Goal: Communication & Community: Share content

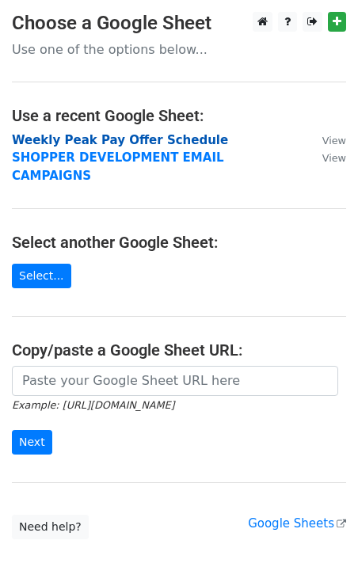
click at [127, 136] on strong "Weekly Peak Pay Offer Schedule" at bounding box center [120, 140] width 216 height 14
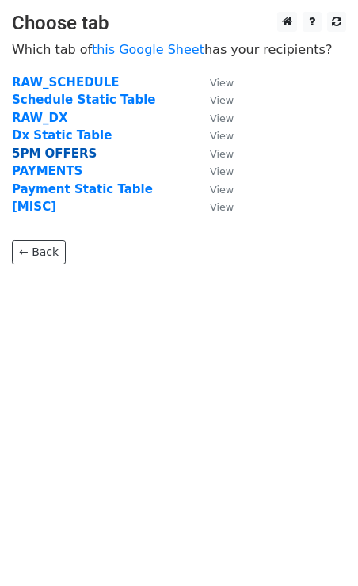
click at [51, 154] on strong "5PM OFFERS" at bounding box center [54, 153] width 85 height 14
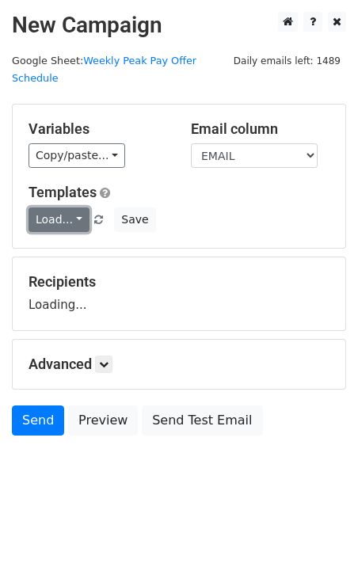
click at [65, 207] on link "Load..." at bounding box center [58, 219] width 61 height 25
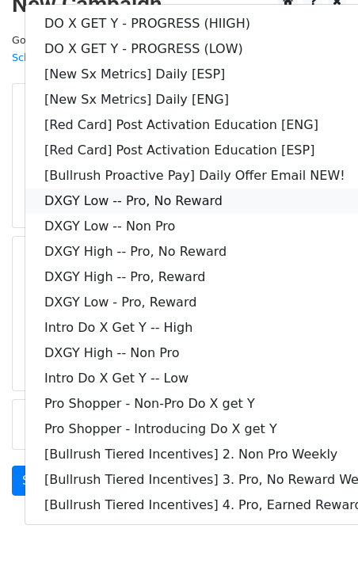
scroll to position [27, 0]
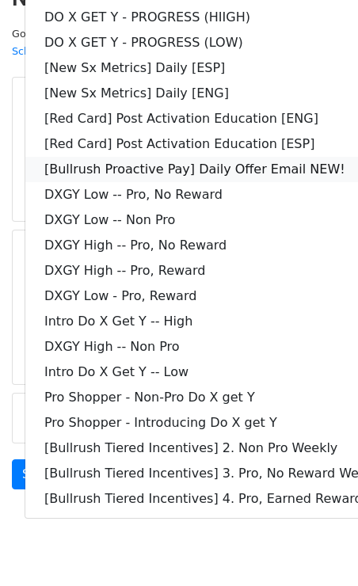
click at [241, 157] on link "[Bullrush Proactive Pay] Daily Offer Email NEW!" at bounding box center [228, 169] width 406 height 25
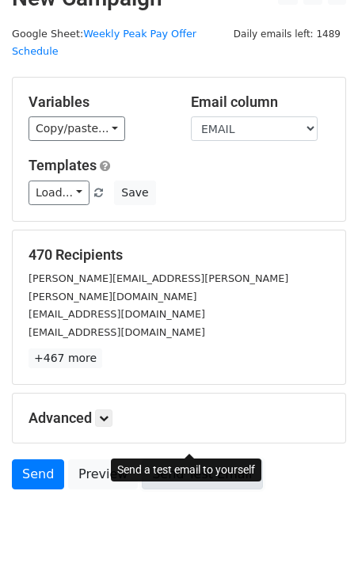
click at [198, 459] on link "Send Test Email" at bounding box center [202, 474] width 120 height 30
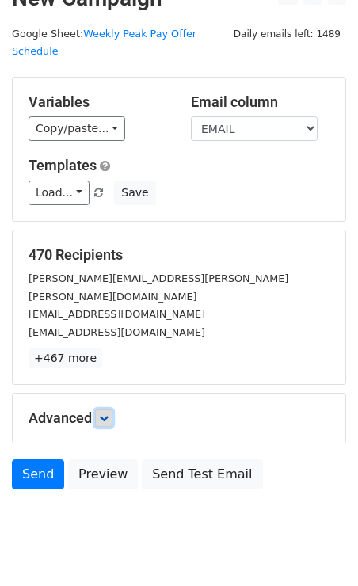
click at [104, 413] on icon at bounding box center [103, 417] width 9 height 9
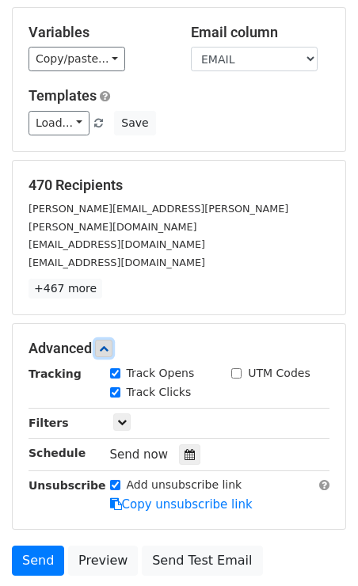
scroll to position [184, 0]
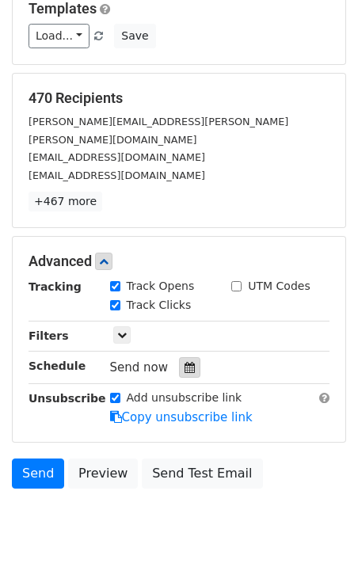
click at [184, 362] on icon at bounding box center [189, 367] width 10 height 11
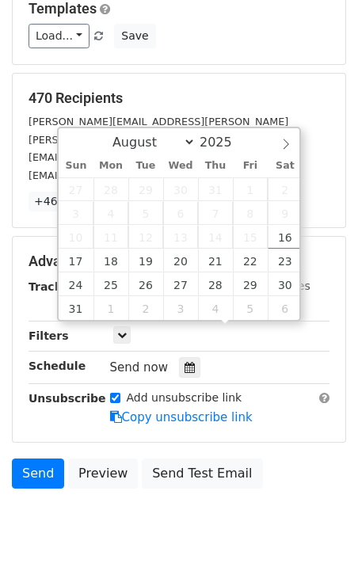
type input "2025-08-16 15:37"
type input "03"
type input "37"
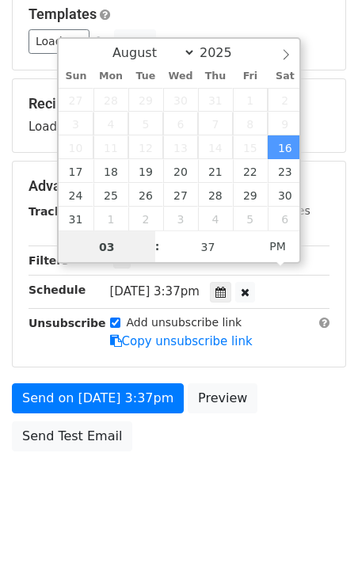
scroll to position [1, 0]
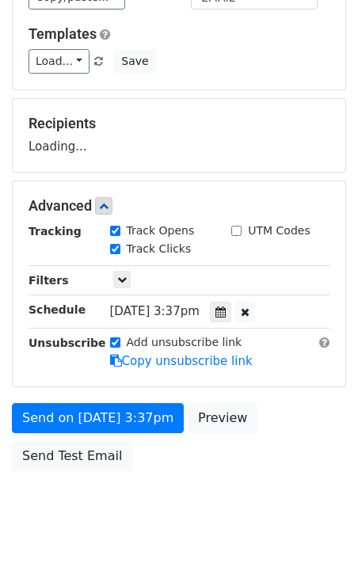
click at [281, 372] on form "Variables Copy/paste... {{STARTING_POINT_NAME}} {{STARTING_POINT_ID}} {{DAY_OF_…" at bounding box center [179, 212] width 334 height 534
click at [226, 306] on icon at bounding box center [220, 311] width 10 height 11
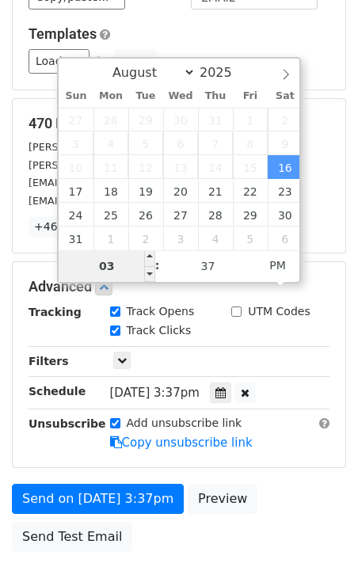
click at [142, 260] on input "03" at bounding box center [107, 266] width 97 height 32
type input "2025-08-16 16:37"
type input "04"
click at [148, 256] on span at bounding box center [149, 258] width 11 height 16
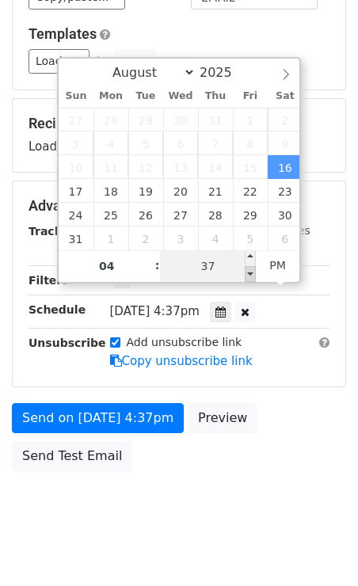
type input "2025-08-16 16:32"
type input "32"
click at [250, 272] on span at bounding box center [250, 274] width 11 height 16
type input "2025-08-16 16:27"
type input "27"
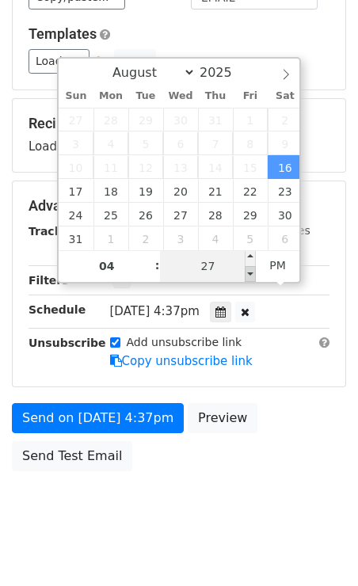
click at [250, 272] on span at bounding box center [250, 274] width 11 height 16
type input "2025-08-16 16:22"
type input "22"
click at [250, 272] on span at bounding box center [250, 274] width 11 height 16
type input "2025-08-16 16:17"
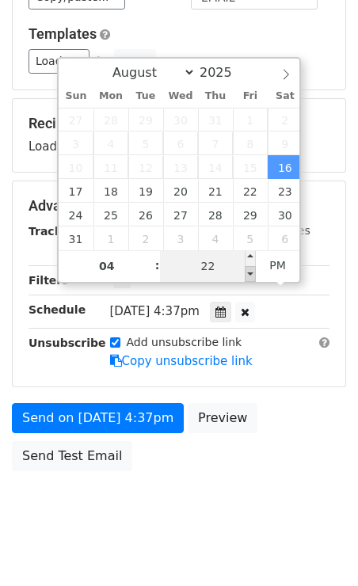
type input "17"
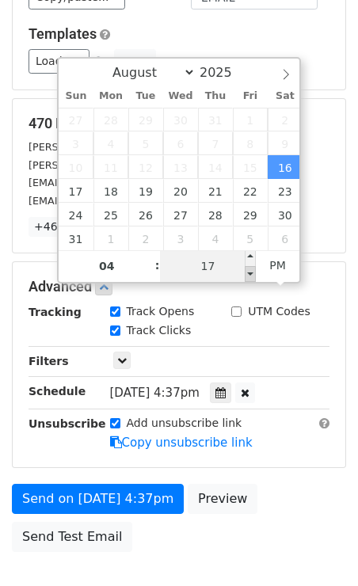
click at [250, 272] on span at bounding box center [250, 274] width 11 height 16
type input "2025-08-16 16:12"
type input "12"
click at [250, 272] on span at bounding box center [250, 274] width 11 height 16
type input "2025-08-16 16:07"
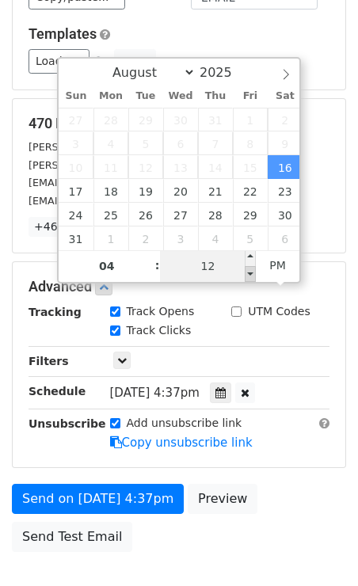
type input "07"
click at [250, 272] on span at bounding box center [250, 274] width 11 height 16
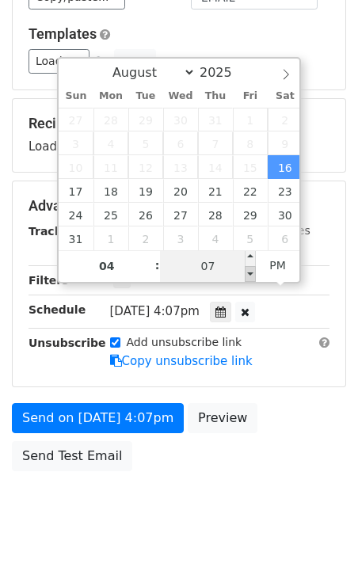
type input "2025-08-16 16:02"
type input "02"
click at [250, 272] on span at bounding box center [250, 274] width 11 height 16
type input "2025-08-16 15:57"
type input "03"
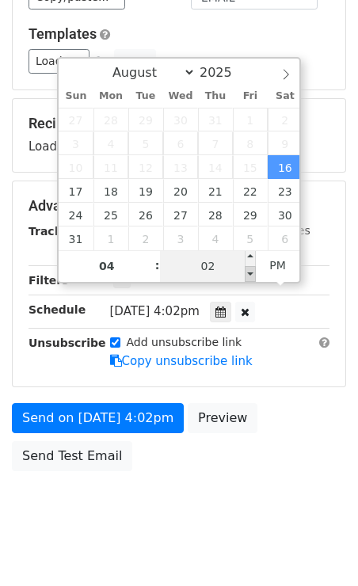
type input "57"
click at [250, 272] on span at bounding box center [250, 274] width 11 height 16
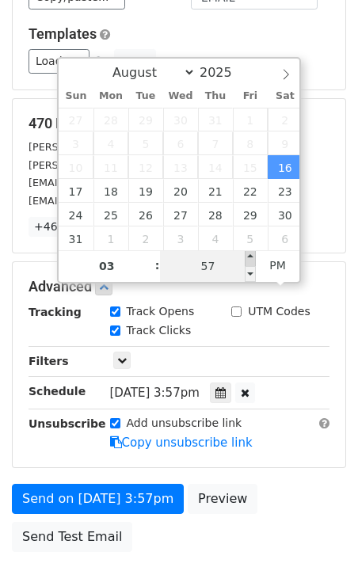
type input "2025-08-16 16:00"
type input "04"
type input "00"
click at [251, 258] on span at bounding box center [250, 258] width 11 height 16
click at [326, 49] on div "Load... DO X GET Y - PROGRESS (HIIGH) DO X GET Y - PROGRESS (LOW) [New Sx Metri…" at bounding box center [179, 61] width 325 height 25
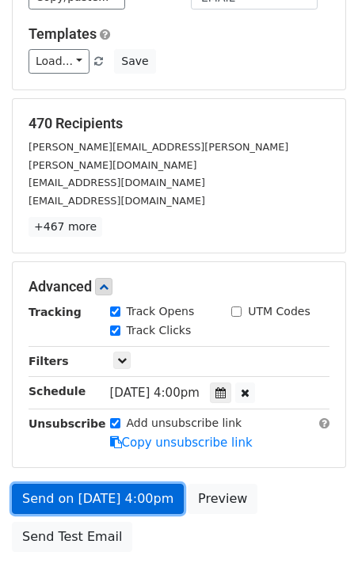
click at [70, 484] on link "Send on Aug 16 at 4:00pm" at bounding box center [98, 499] width 172 height 30
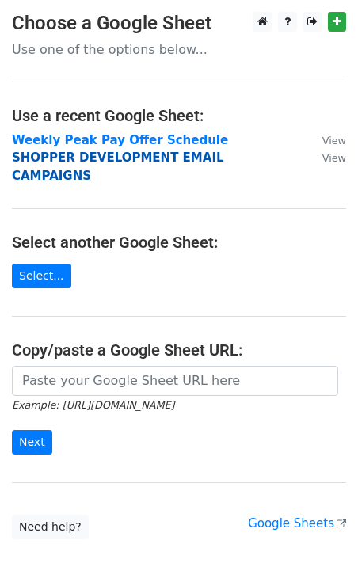
click at [50, 159] on strong "SHOPPER DEVELOPMENT EMAIL CAMPAIGNS" at bounding box center [118, 166] width 212 height 32
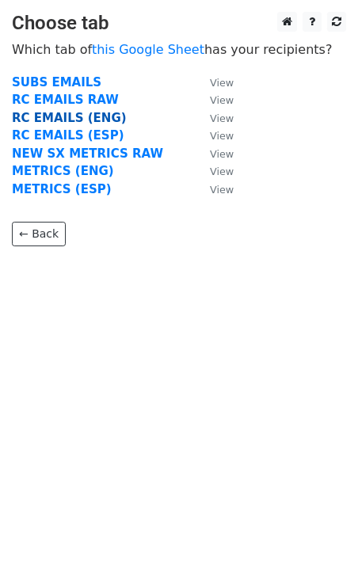
click at [67, 121] on strong "RC EMAILS (ENG)" at bounding box center [69, 118] width 115 height 14
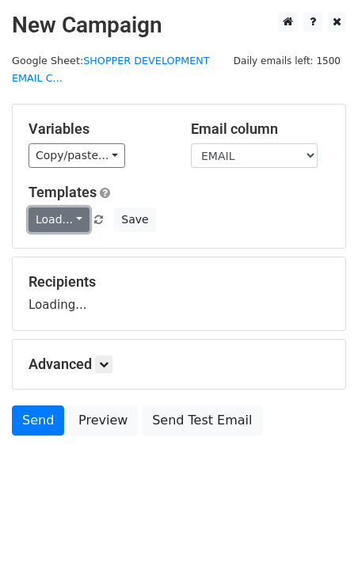
click at [64, 218] on link "Load..." at bounding box center [58, 219] width 61 height 25
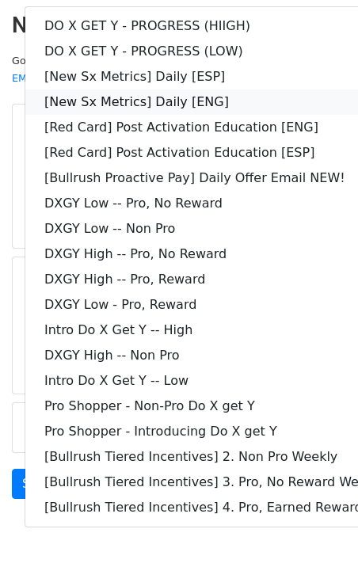
scroll to position [9, 0]
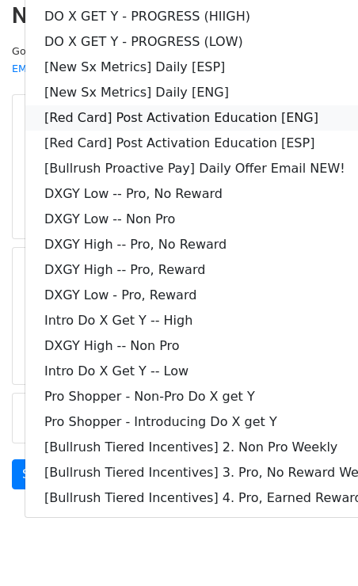
click at [241, 116] on link "[Red Card] Post Activation Education [ENG]" at bounding box center [228, 117] width 406 height 25
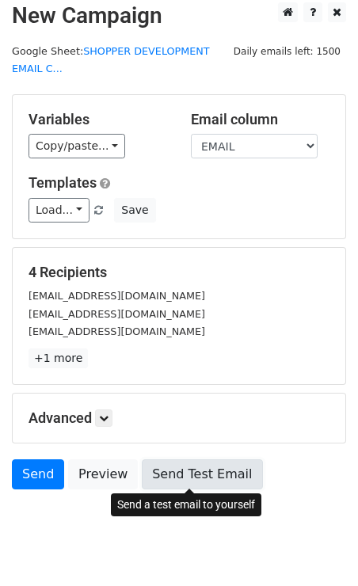
click at [197, 475] on link "Send Test Email" at bounding box center [202, 474] width 120 height 30
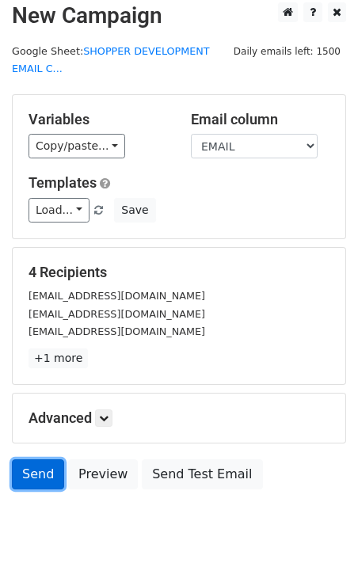
click at [45, 468] on link "Send" at bounding box center [38, 474] width 52 height 30
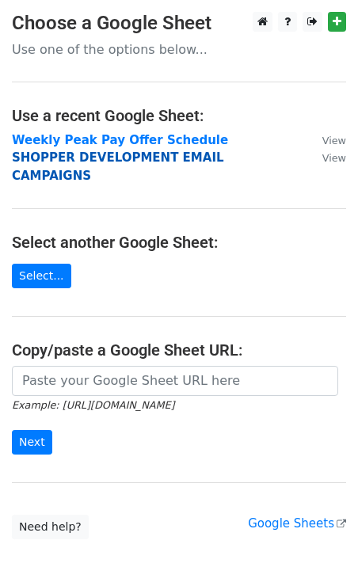
click at [73, 160] on strong "SHOPPER DEVELOPMENT EMAIL CAMPAIGNS" at bounding box center [118, 166] width 212 height 32
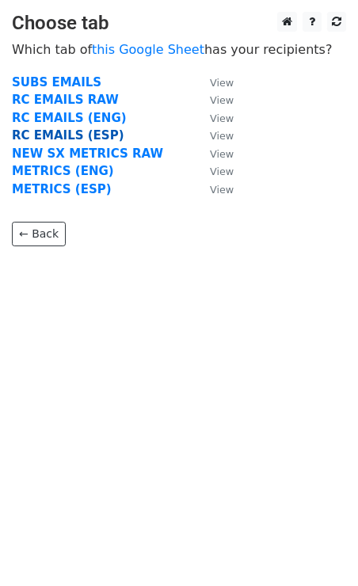
click at [58, 136] on strong "RC EMAILS (ESP)" at bounding box center [68, 135] width 112 height 14
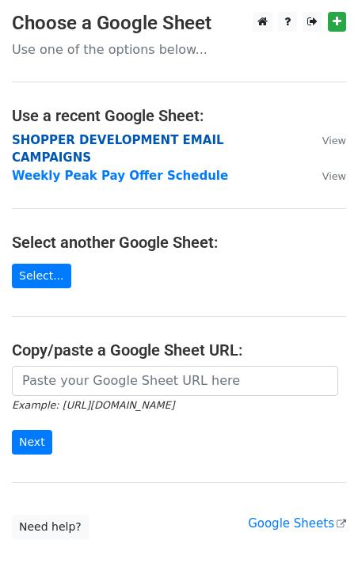
click at [84, 135] on strong "SHOPPER DEVELOPMENT EMAIL CAMPAIGNS" at bounding box center [118, 149] width 212 height 32
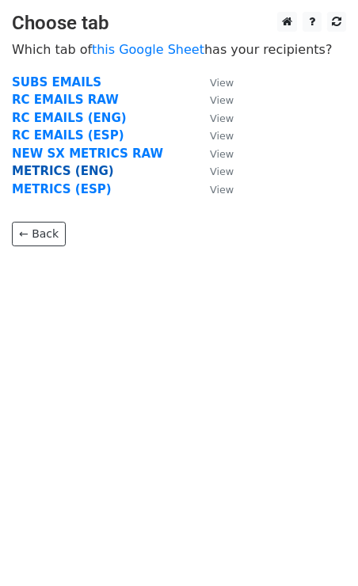
click at [63, 172] on strong "METRICS (ENG)" at bounding box center [63, 171] width 102 height 14
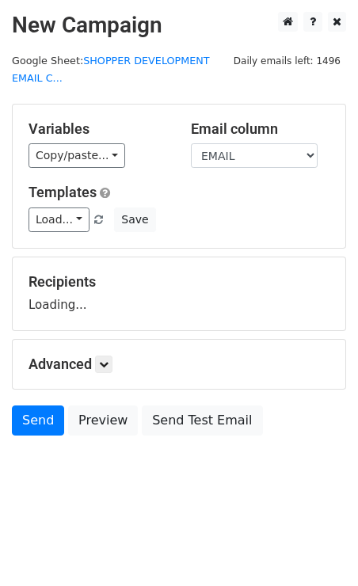
click at [56, 202] on div "Templates Load... [Red Card] Post Activation Education [ENG] DO X GET Y - PROGR…" at bounding box center [179, 208] width 325 height 48
click at [56, 211] on link "Load..." at bounding box center [58, 219] width 61 height 25
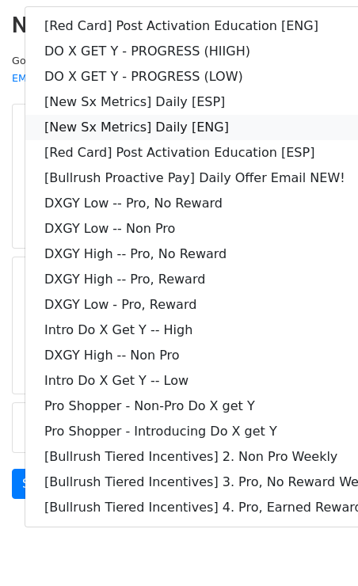
click at [150, 125] on link "[New Sx Metrics] Daily [ENG]" at bounding box center [228, 127] width 406 height 25
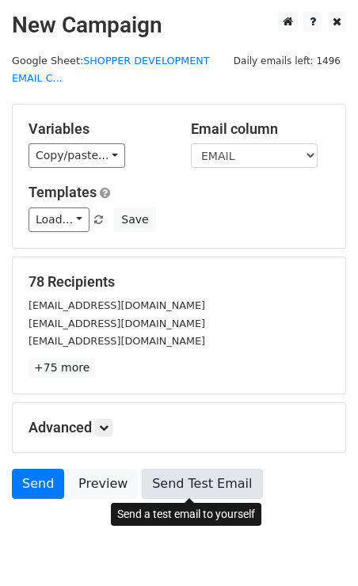
click at [172, 481] on link "Send Test Email" at bounding box center [202, 484] width 120 height 30
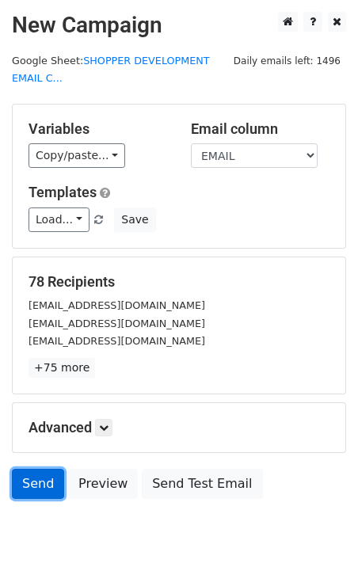
click at [26, 471] on link "Send" at bounding box center [38, 484] width 52 height 30
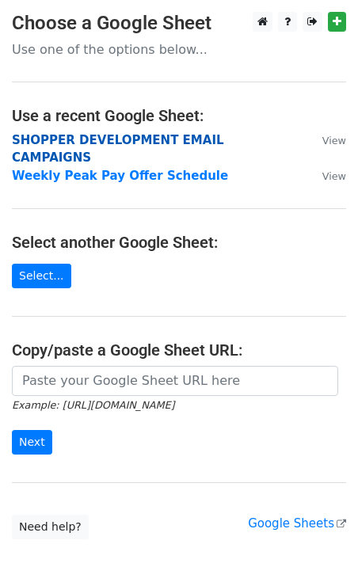
click at [97, 138] on strong "SHOPPER DEVELOPMENT EMAIL CAMPAIGNS" at bounding box center [118, 149] width 212 height 32
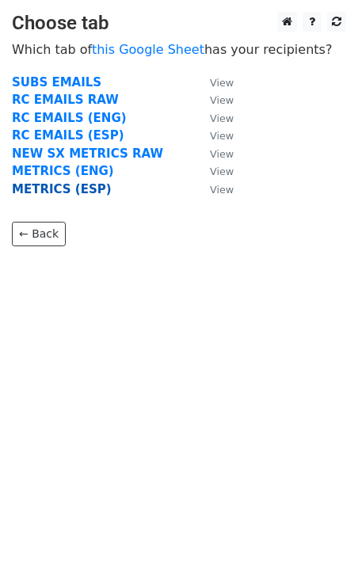
click at [56, 193] on strong "METRICS (ESP)" at bounding box center [62, 189] width 100 height 14
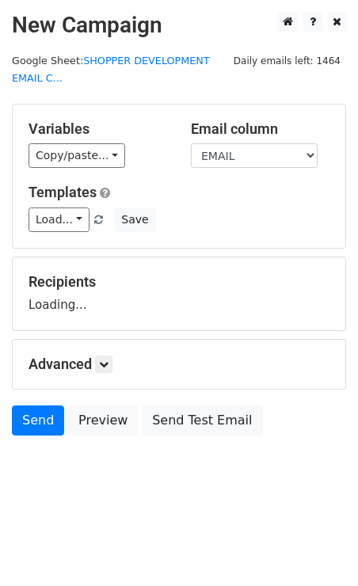
click at [63, 204] on div "Templates Load... [New Sx Metrics] Daily [ENG] [Red Card] Post Activation Educa…" at bounding box center [179, 208] width 325 height 48
click at [63, 213] on link "Load..." at bounding box center [58, 219] width 61 height 25
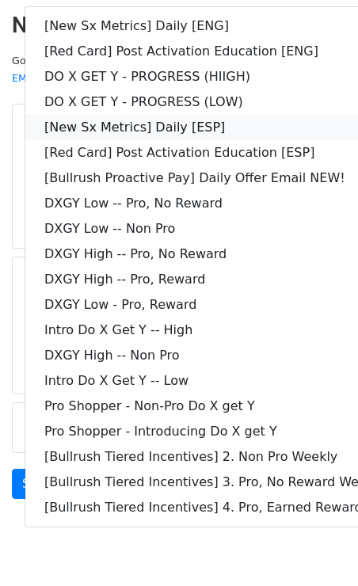
click at [181, 130] on link "[New Sx Metrics] Daily [ESP]" at bounding box center [228, 127] width 406 height 25
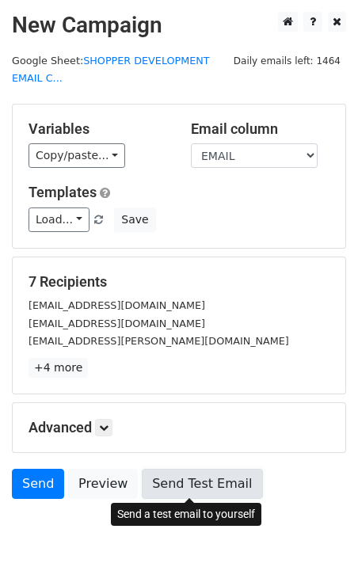
click at [192, 480] on link "Send Test Email" at bounding box center [202, 484] width 120 height 30
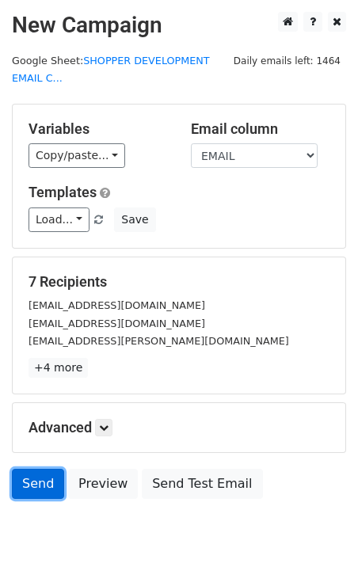
click at [42, 486] on link "Send" at bounding box center [38, 484] width 52 height 30
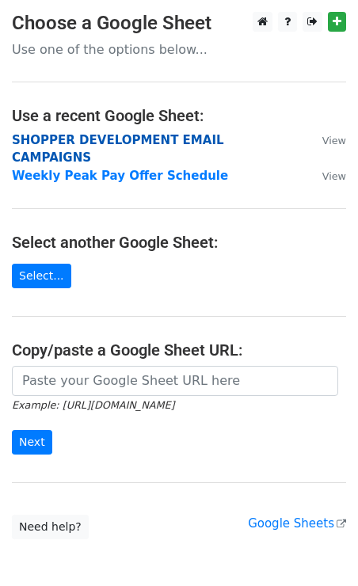
click at [104, 139] on strong "SHOPPER DEVELOPMENT EMAIL CAMPAIGNS" at bounding box center [118, 149] width 212 height 32
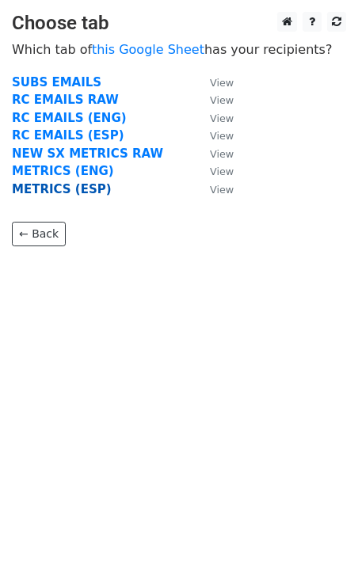
click at [63, 193] on strong "METRICS (ESP)" at bounding box center [62, 189] width 100 height 14
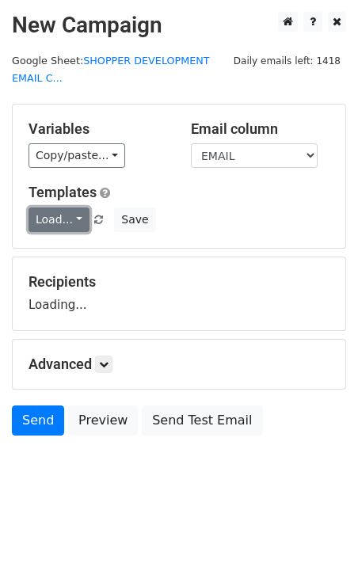
click at [73, 218] on link "Load..." at bounding box center [58, 219] width 61 height 25
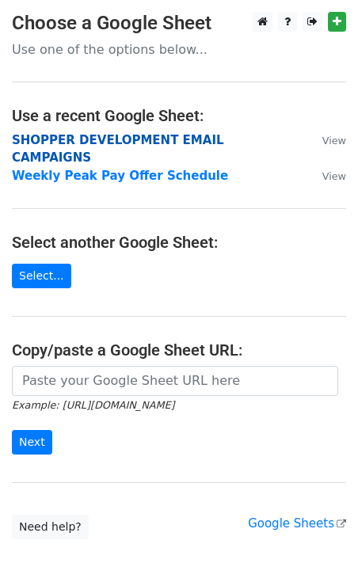
click at [158, 142] on strong "SHOPPER DEVELOPMENT EMAIL CAMPAIGNS" at bounding box center [118, 149] width 212 height 32
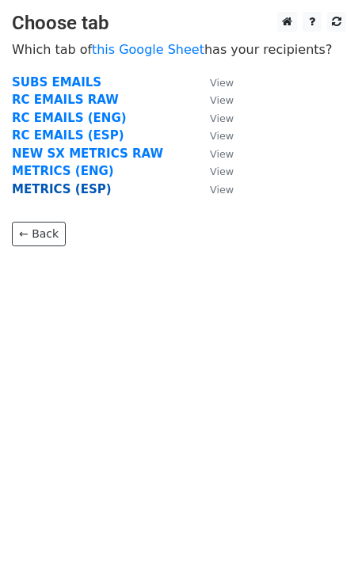
click at [53, 193] on strong "METRICS (ESP)" at bounding box center [62, 189] width 100 height 14
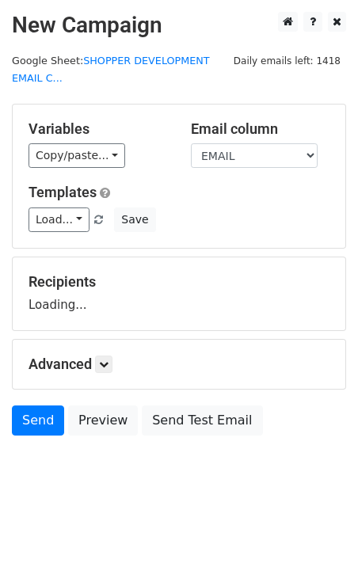
click at [60, 234] on div "Variables Copy/paste... {{DASHER_ID}} {{FIRST_NAME}} {{EMAIL}} {{SNAPSHOT_DATE}…" at bounding box center [179, 175] width 332 height 143
click at [60, 225] on link "Load..." at bounding box center [58, 219] width 61 height 25
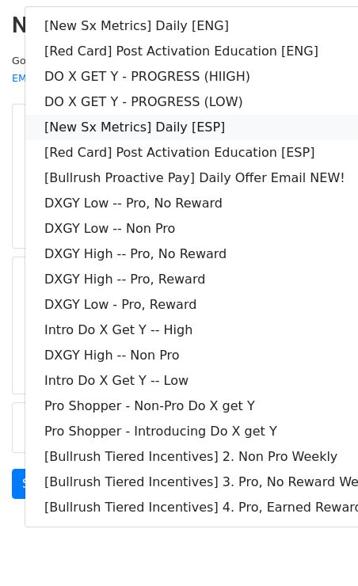
click at [193, 123] on link "[New Sx Metrics] Daily [ESP]" at bounding box center [228, 127] width 406 height 25
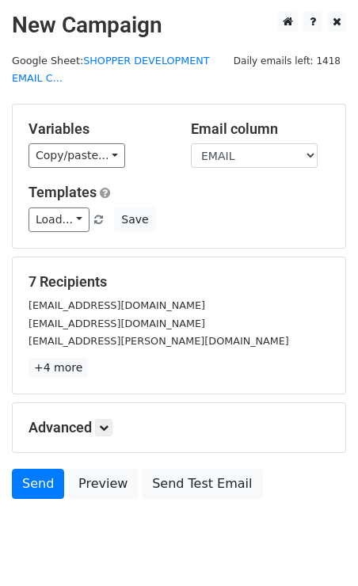
click at [176, 275] on h5 "7 Recipients" at bounding box center [178, 281] width 301 height 17
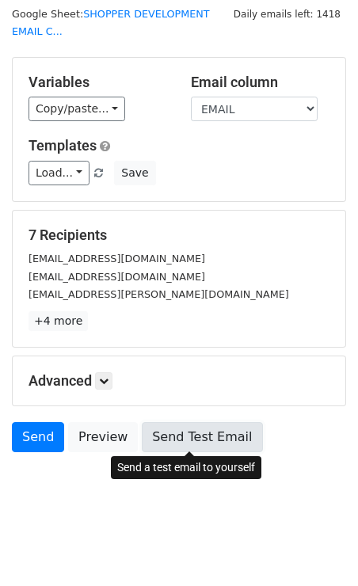
click at [188, 430] on link "Send Test Email" at bounding box center [202, 437] width 120 height 30
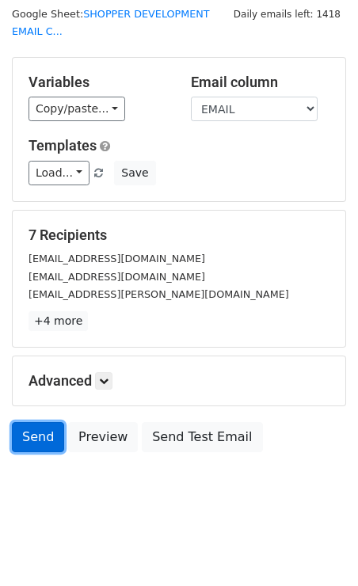
click at [46, 430] on link "Send" at bounding box center [38, 437] width 52 height 30
